Goal: Task Accomplishment & Management: Complete application form

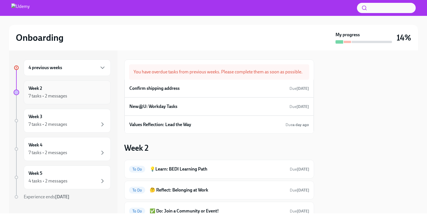
click at [71, 98] on div "7 tasks • 2 messages" at bounding box center [67, 95] width 77 height 7
click at [83, 67] on div "4 previous weeks" at bounding box center [67, 67] width 77 height 7
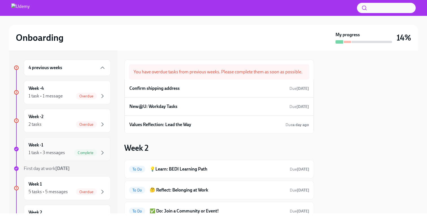
click at [60, 149] on div "1 task • 3 messages" at bounding box center [47, 152] width 36 height 6
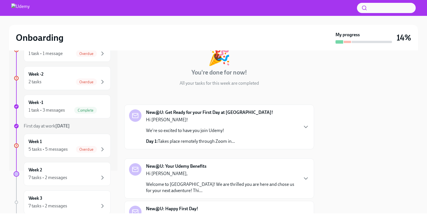
scroll to position [74, 0]
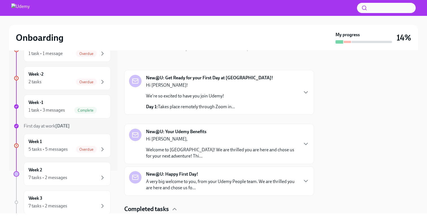
click at [306, 140] on div "New@U: Your Udemy Benefits Hi Sachin, Welcome to Udemy! We are thrilled you are…" at bounding box center [219, 143] width 180 height 31
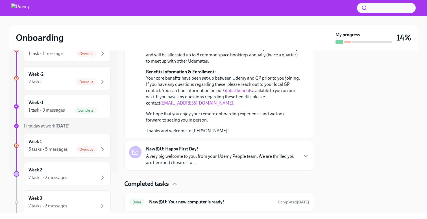
scroll to position [344, 0]
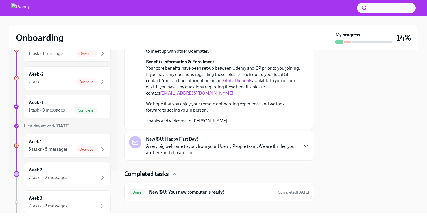
click at [307, 145] on icon "button" at bounding box center [306, 146] width 3 height 2
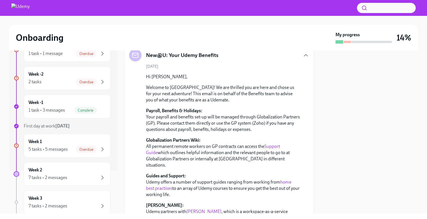
scroll to position [170, 0]
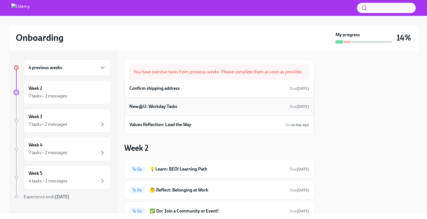
click at [151, 110] on div "New@U: Workday Tasks Due [DATE]" at bounding box center [219, 106] width 180 height 8
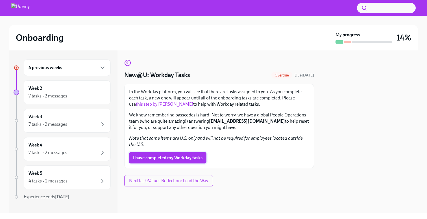
click at [152, 157] on span "I have completed my Workday tasks" at bounding box center [168, 158] width 70 height 6
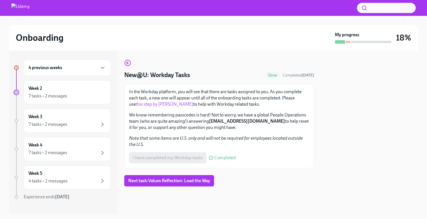
click at [94, 70] on div "4 previous weeks" at bounding box center [67, 67] width 77 height 7
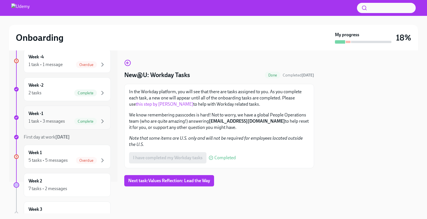
scroll to position [33, 0]
click at [66, 157] on div "5 tasks • 5 messages" at bounding box center [48, 159] width 39 height 6
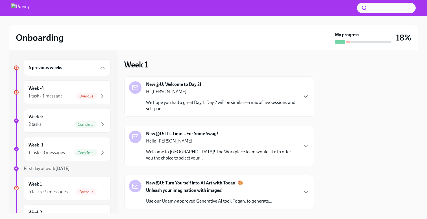
click at [305, 96] on icon "button" at bounding box center [306, 97] width 3 height 2
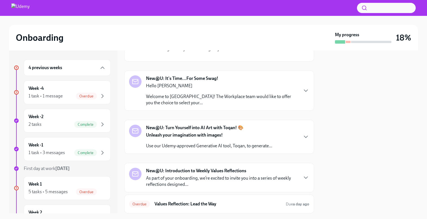
scroll to position [211, 0]
